Goal: Task Accomplishment & Management: Manage account settings

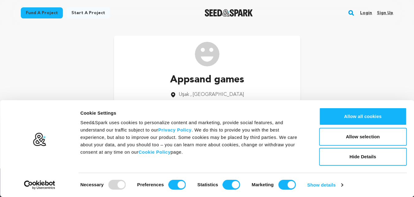
click at [381, 14] on link "Sign up" at bounding box center [385, 13] width 16 height 10
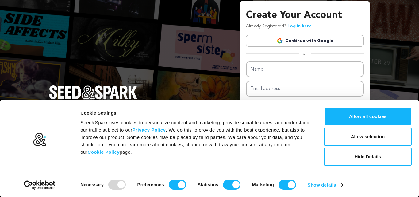
click at [305, 41] on link "Continue with Google" at bounding box center [305, 41] width 118 height 12
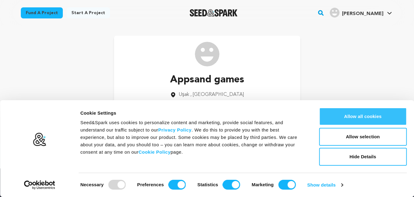
click at [346, 116] on button "Allow all cookies" at bounding box center [363, 116] width 88 height 18
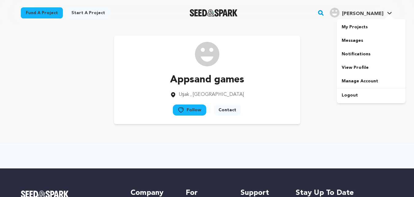
click at [375, 16] on span "[PERSON_NAME]" at bounding box center [362, 13] width 41 height 5
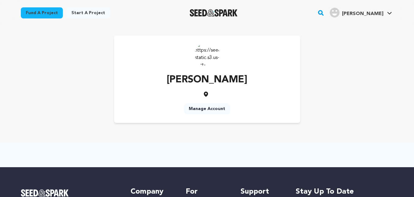
click at [207, 97] on icon at bounding box center [206, 94] width 6 height 6
click at [207, 95] on icon at bounding box center [206, 93] width 4 height 5
click at [375, 13] on span "[PERSON_NAME]" at bounding box center [362, 13] width 41 height 5
click at [362, 62] on link "View Profile" at bounding box center [371, 67] width 69 height 13
click at [202, 109] on link "Manage Account" at bounding box center [207, 108] width 46 height 11
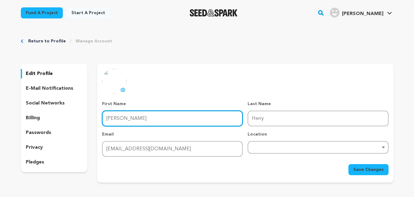
drag, startPoint x: 219, startPoint y: 115, endPoint x: 271, endPoint y: 145, distance: 60.2
click at [271, 145] on div "First Name First Name Jon Last Name Last Name Herry Email Email herryjon168@gma…" at bounding box center [245, 129] width 286 height 56
click at [271, 145] on div "Remove item" at bounding box center [318, 147] width 141 height 13
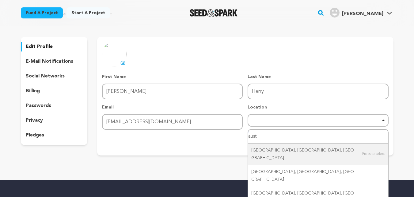
click at [275, 140] on input "aust" at bounding box center [318, 136] width 140 height 14
paste input "Australia"
click at [275, 140] on input "Australia" at bounding box center [318, 136] width 140 height 14
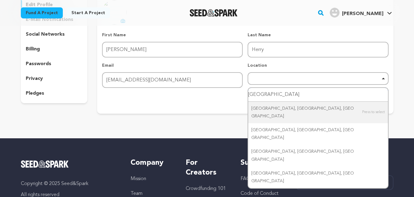
scroll to position [67, 0]
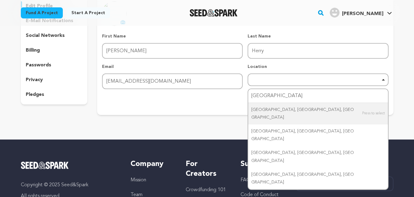
click at [269, 84] on div "Remove item" at bounding box center [318, 79] width 141 height 13
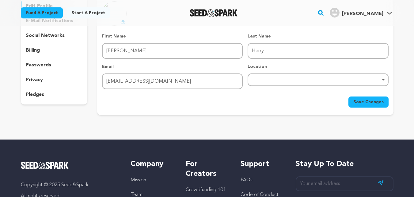
click at [324, 85] on div "Remove item Australia Austin, TX, USA Austin, TX, USA Austintown, OH, USA Auste…" at bounding box center [318, 79] width 141 height 13
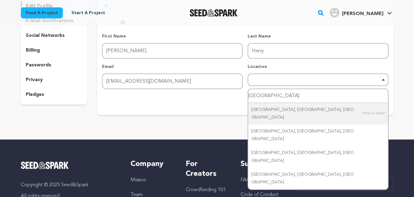
click at [266, 79] on div "Remove item" at bounding box center [318, 79] width 135 height 2
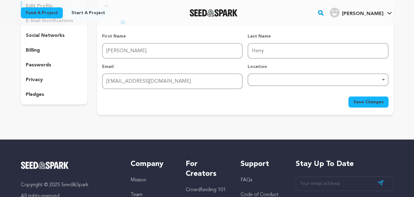
click at [259, 65] on p "Location" at bounding box center [318, 66] width 141 height 6
click at [270, 83] on div "Remove item Australia Austin, TX, USA Austin, TX, USA Austintown, OH, USA Auste…" at bounding box center [318, 79] width 141 height 13
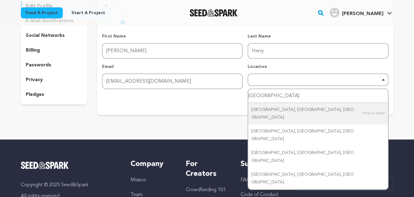
click at [280, 93] on input "Australia" at bounding box center [318, 96] width 140 height 14
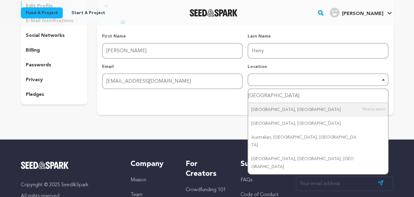
paste input "canterbury"
click at [267, 94] on input "Australia canterbury" at bounding box center [318, 96] width 140 height 14
type input "canterbury"
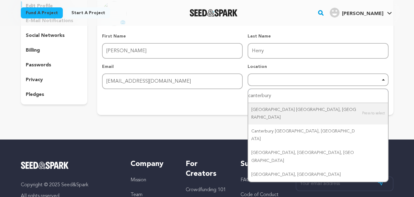
click at [280, 92] on input "canterbury" at bounding box center [318, 96] width 140 height 14
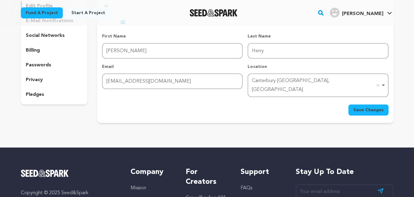
click at [364, 104] on button "Save Changes" at bounding box center [369, 109] width 40 height 11
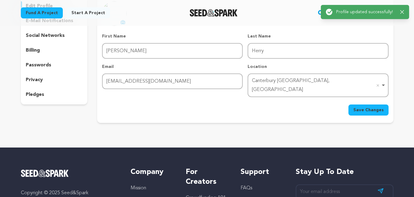
scroll to position [0, 0]
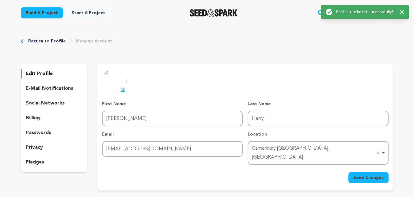
click at [387, 37] on div "Return to Profile Manage Account edit profile e-mail notifications social netwo…" at bounding box center [207, 115] width 392 height 179
click at [47, 88] on p "e-mail notifications" at bounding box center [50, 88] width 48 height 7
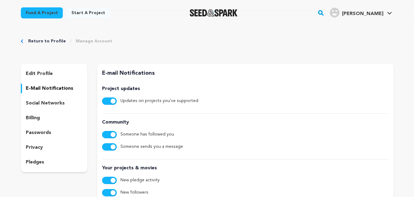
click at [58, 106] on p "social networks" at bounding box center [45, 102] width 39 height 7
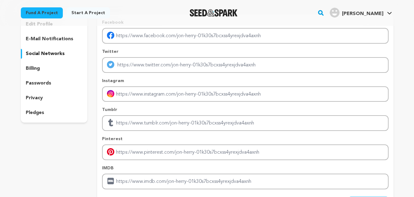
scroll to position [75, 0]
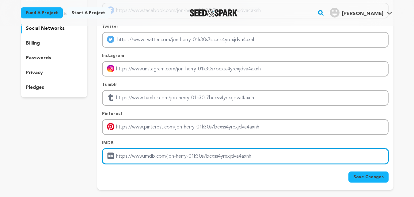
click at [193, 152] on input "Enter IMDB profile link" at bounding box center [245, 156] width 286 height 16
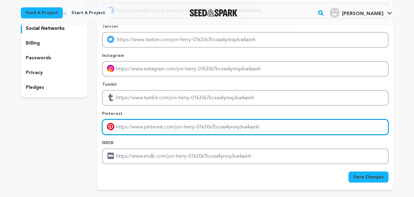
click at [148, 128] on input "Enter pinterest profile link" at bounding box center [245, 127] width 286 height 16
paste input "https://www.pinterest.com/loungemaster17/"
type input "https://www.pinterest.com/loungemaster17/"
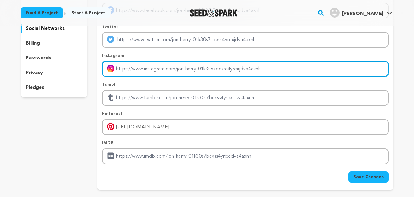
click at [139, 72] on input "Enter instagram handle link" at bounding box center [245, 69] width 286 height 16
paste input "https://www.instagram.com/loungemaster16/"
type input "https://www.instagram.com/loungemaster16/"
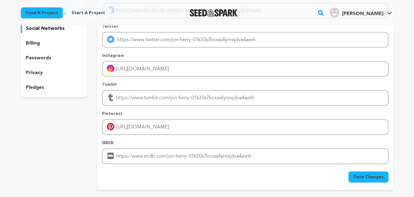
click at [363, 175] on span "Save Changes" at bounding box center [369, 177] width 30 height 6
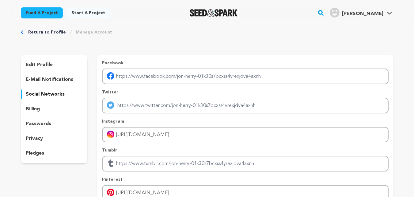
scroll to position [0, 0]
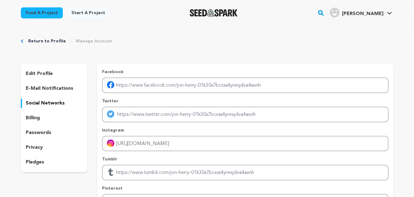
click at [369, 17] on h4 "[PERSON_NAME]" at bounding box center [362, 13] width 41 height 7
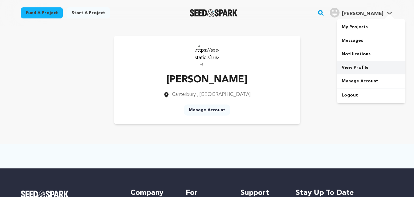
click at [361, 70] on link "View Profile" at bounding box center [371, 67] width 69 height 13
click at [204, 55] on img at bounding box center [207, 54] width 25 height 25
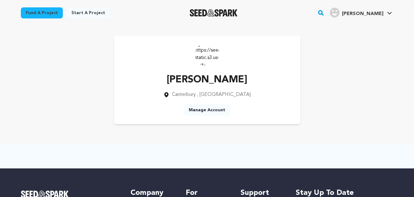
click at [201, 52] on img at bounding box center [207, 54] width 25 height 25
click at [213, 58] on img at bounding box center [207, 54] width 25 height 25
